Goal: Information Seeking & Learning: Learn about a topic

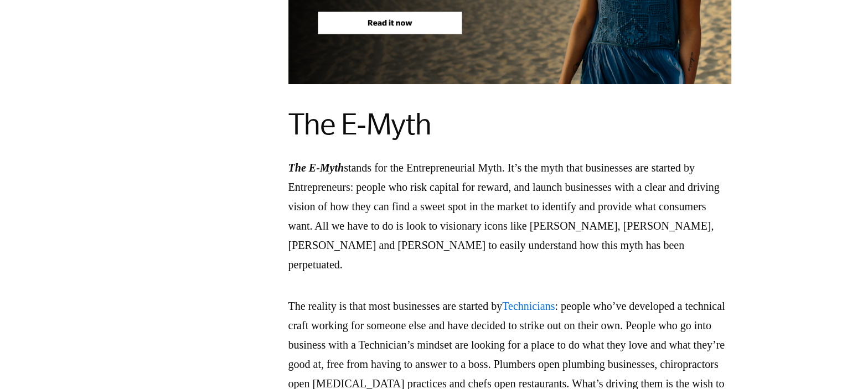
scroll to position [1550, 0]
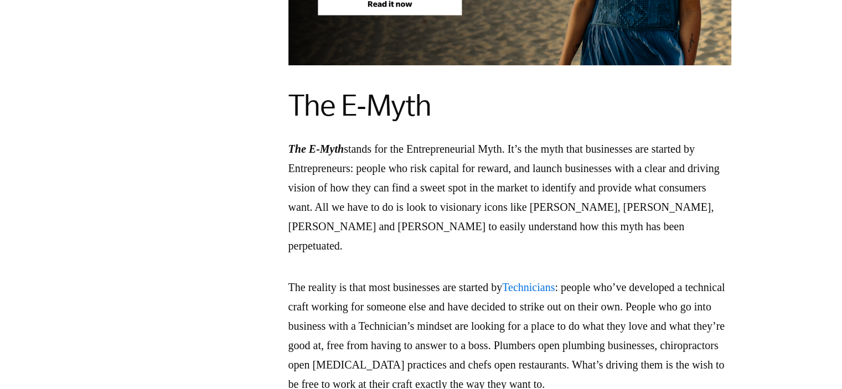
click at [535, 182] on p "The E-Myth stands for the Entrepreneurial Myth. It’s the myth that businesses a…" at bounding box center [509, 198] width 443 height 116
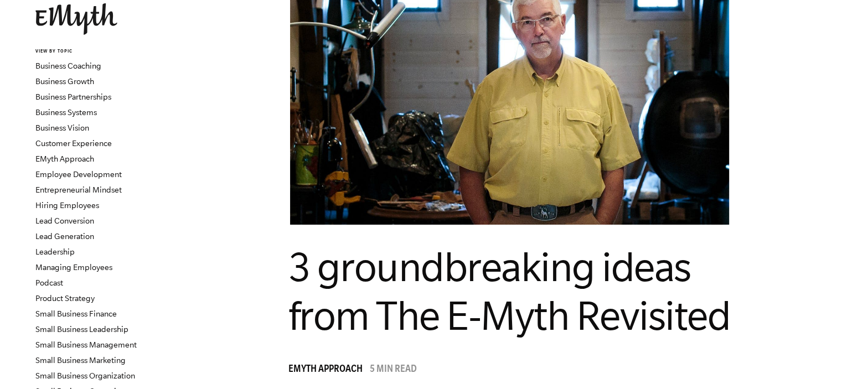
scroll to position [0, 0]
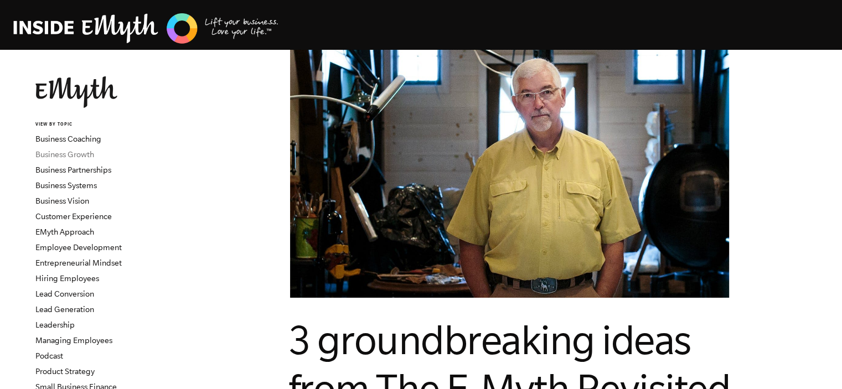
click at [73, 152] on link "Business Growth" at bounding box center [64, 154] width 59 height 9
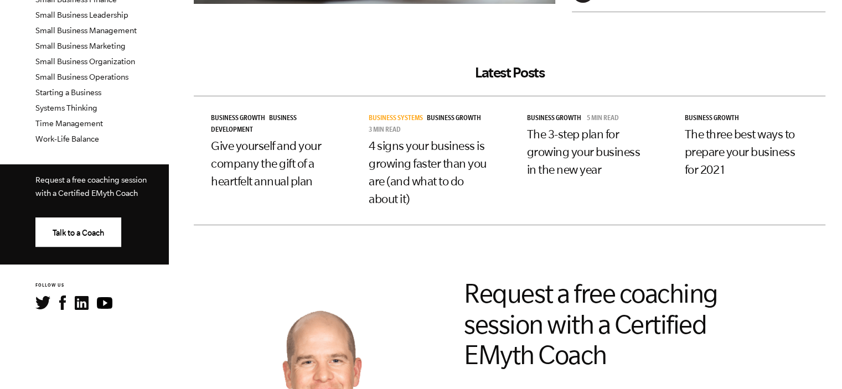
scroll to position [443, 0]
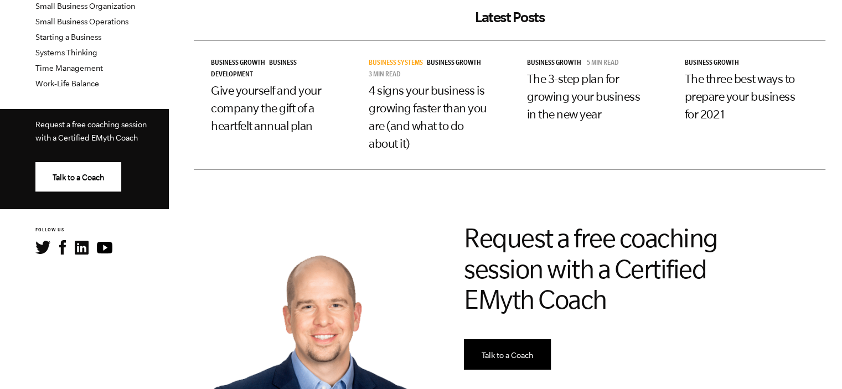
click at [564, 85] on h3 "The 3-step plan for growing your business in the new year" at bounding box center [588, 96] width 123 height 53
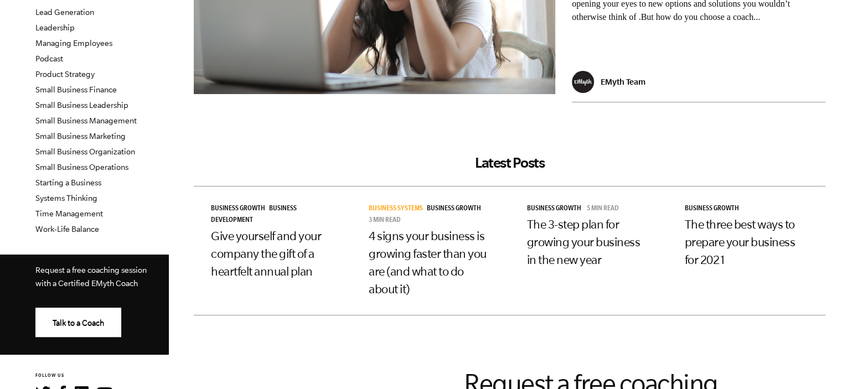
scroll to position [332, 0]
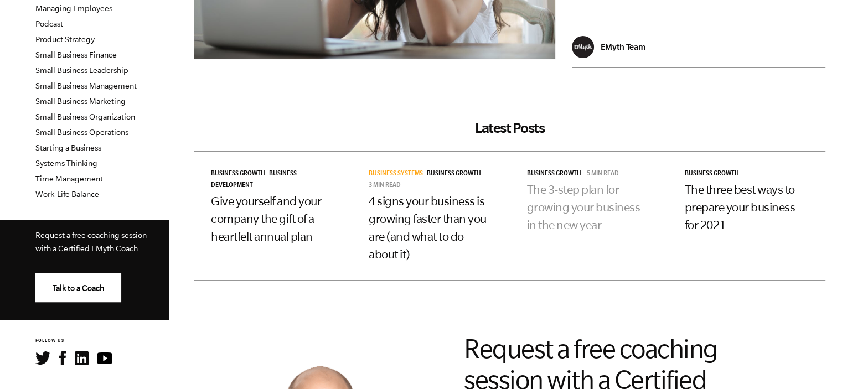
click at [570, 194] on link "The 3-step plan for growing your business in the new year" at bounding box center [583, 207] width 113 height 49
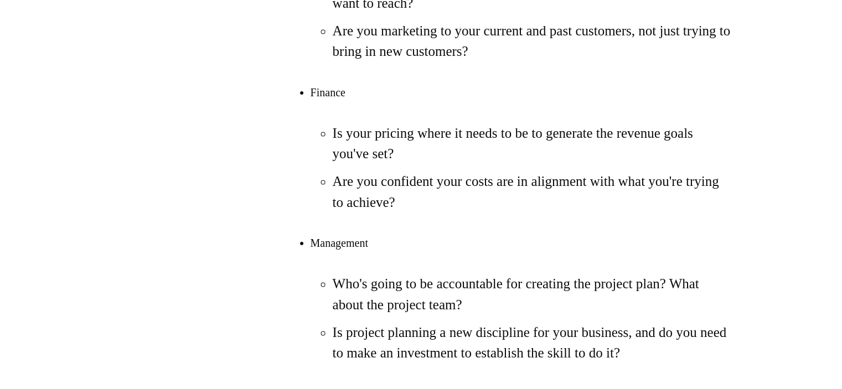
scroll to position [2989, 0]
